Goal: Obtain resource: Download file/media

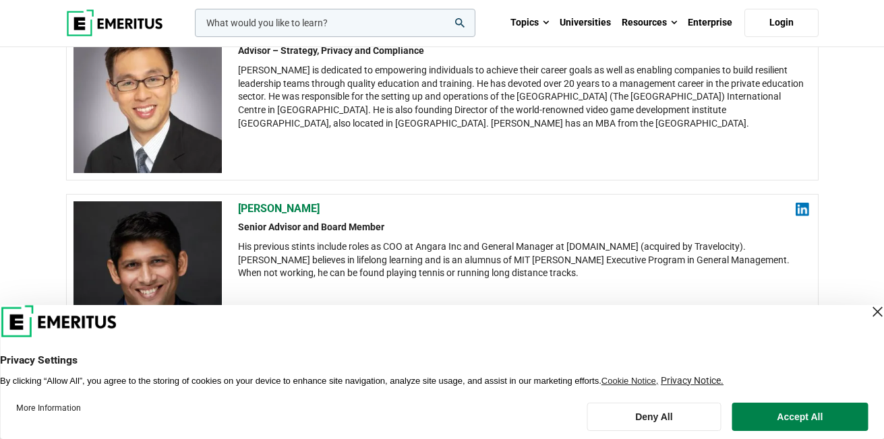
scroll to position [1466, 0]
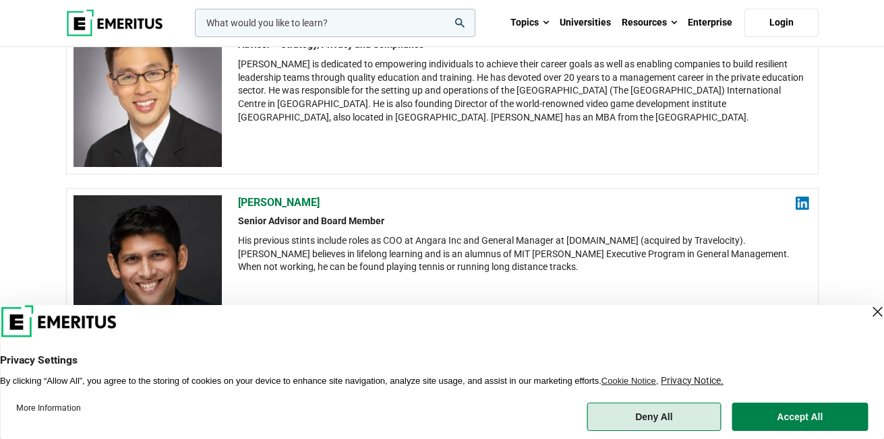
click at [642, 422] on button "Deny All" at bounding box center [653, 417] width 134 height 28
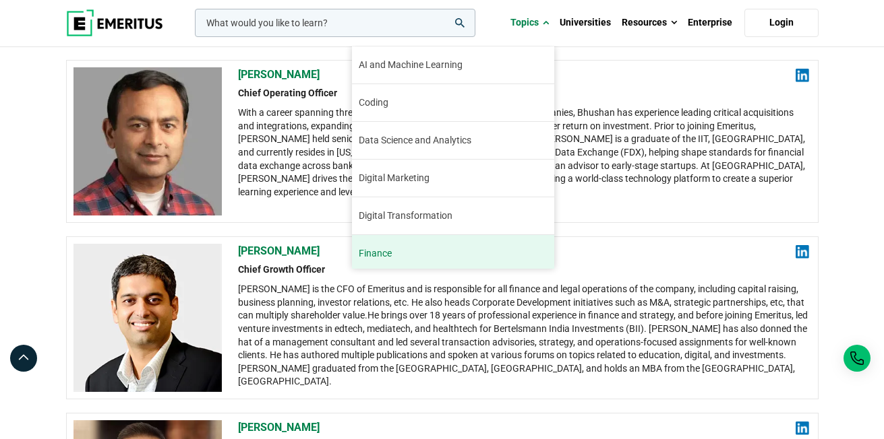
scroll to position [2107, 0]
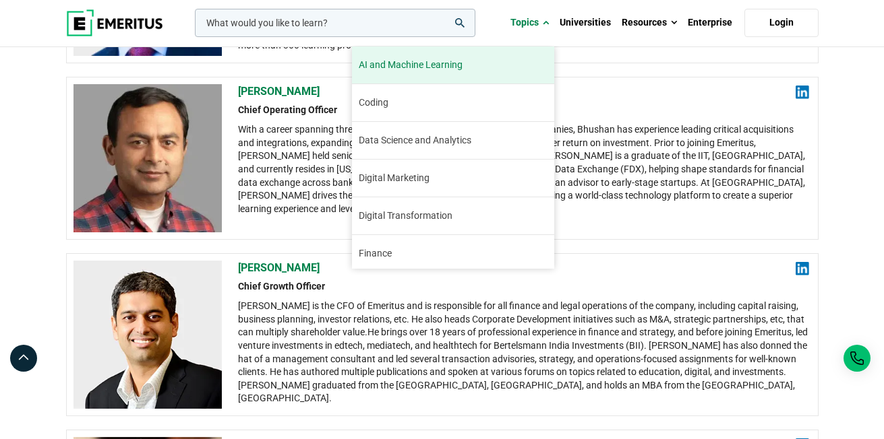
click at [444, 72] on link "AI and Machine Learning By 2023, 40 percent of infrastructure and operations te…" at bounding box center [453, 65] width 202 height 37
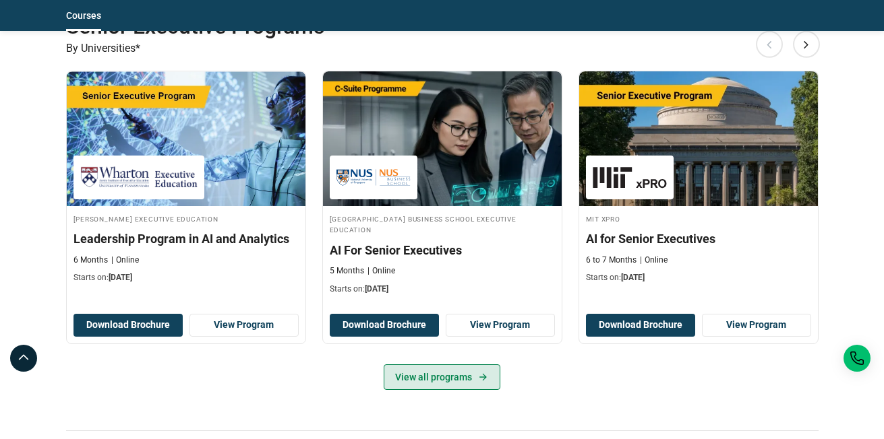
scroll to position [684, 0]
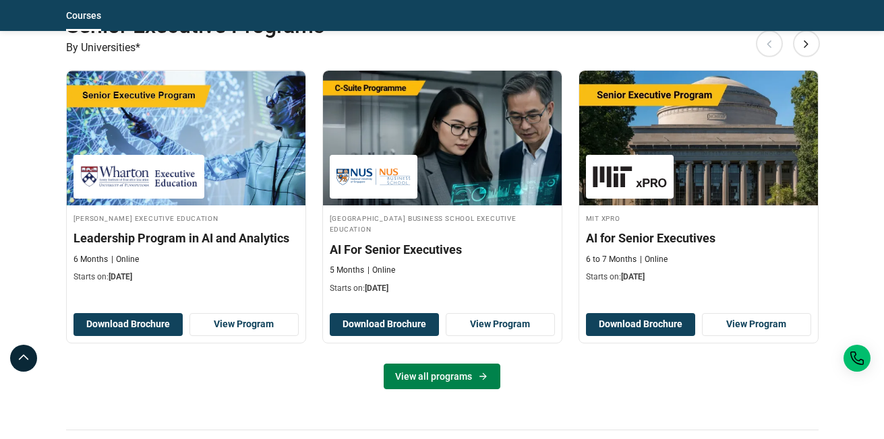
click at [408, 377] on link "View all programs" at bounding box center [441, 377] width 117 height 26
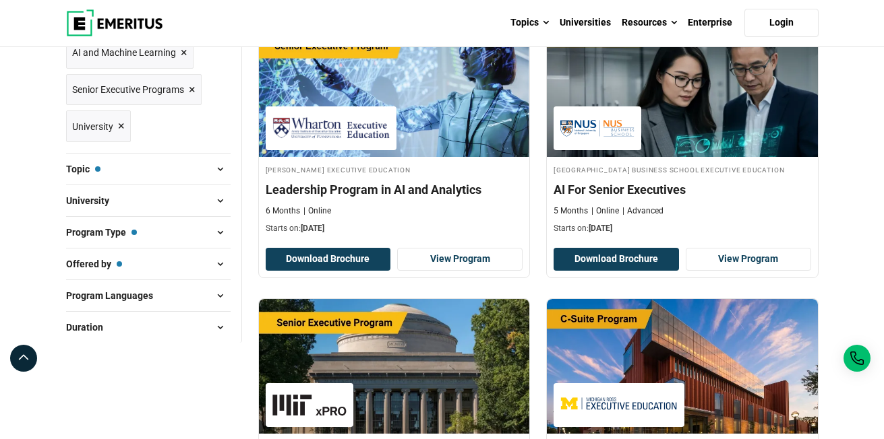
scroll to position [229, 0]
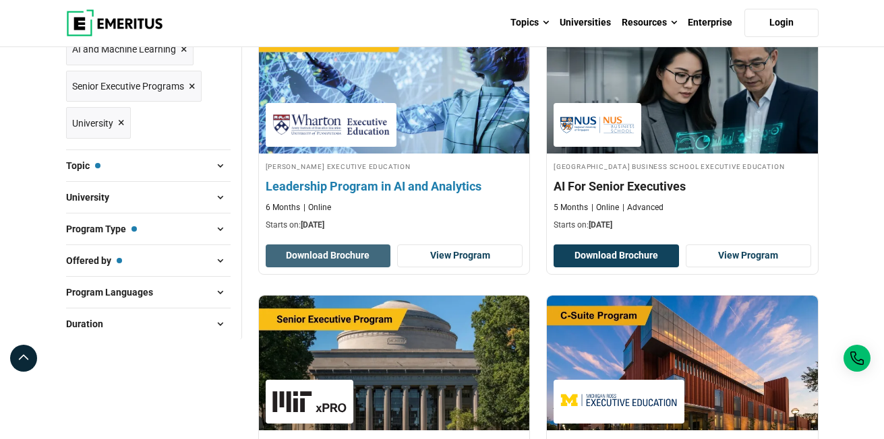
click at [340, 268] on button "Download Brochure" at bounding box center [328, 256] width 125 height 23
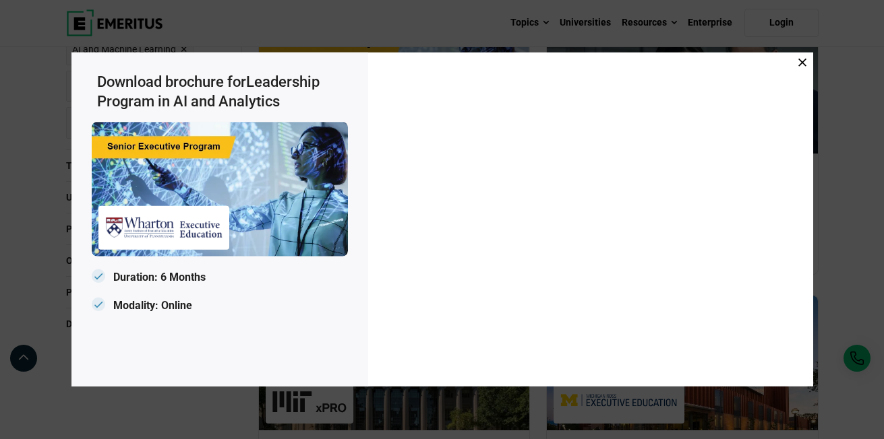
click at [803, 64] on icon at bounding box center [802, 63] width 8 height 8
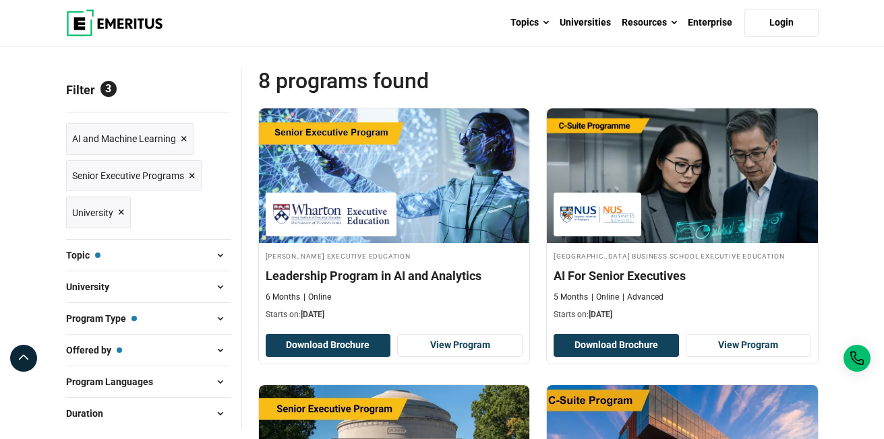
scroll to position [122, 0]
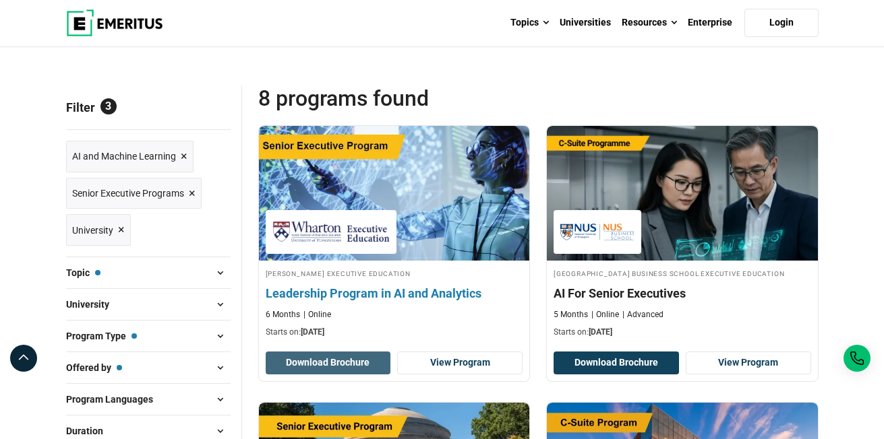
click at [348, 375] on button "Download Brochure" at bounding box center [328, 363] width 125 height 23
